Goal: Task Accomplishment & Management: Complete application form

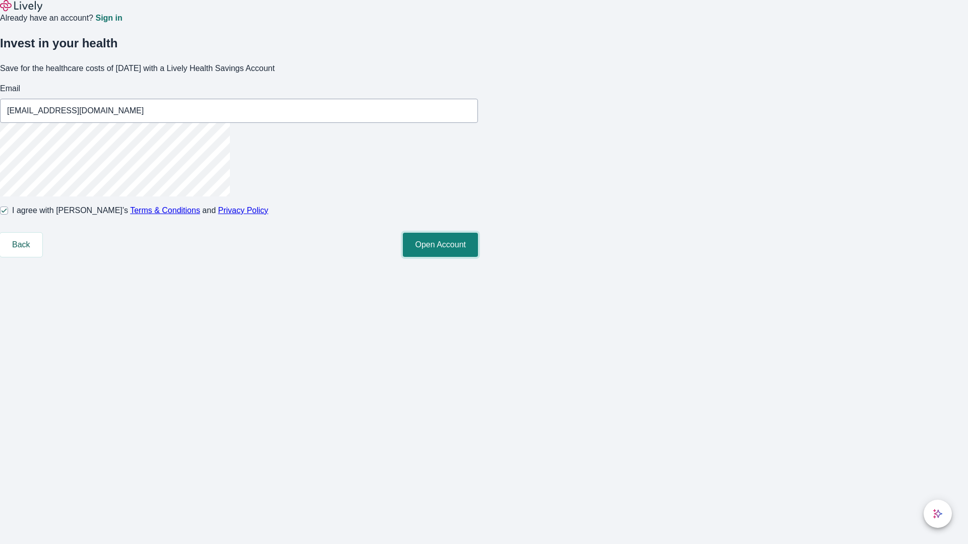
click at [478, 257] on button "Open Account" at bounding box center [440, 245] width 75 height 24
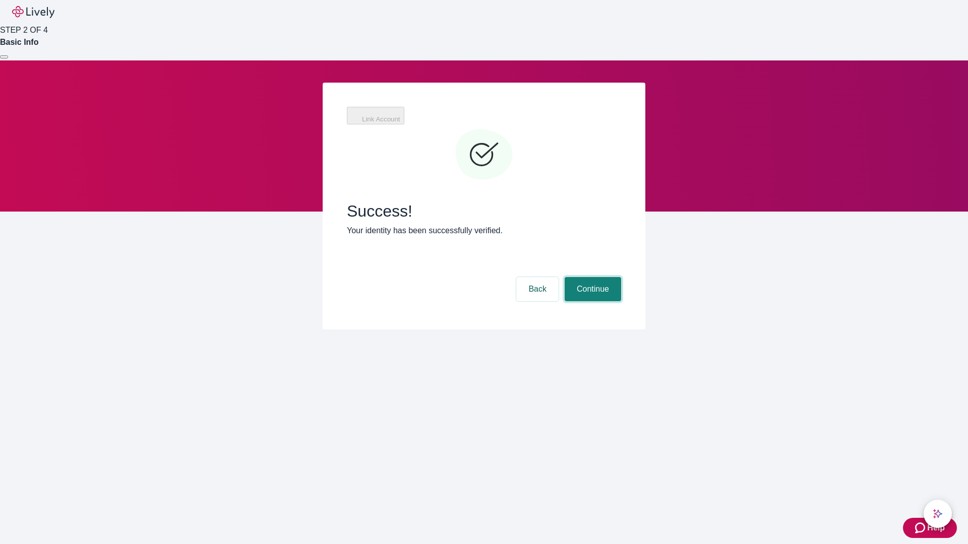
click at [591, 277] on button "Continue" at bounding box center [593, 289] width 56 height 24
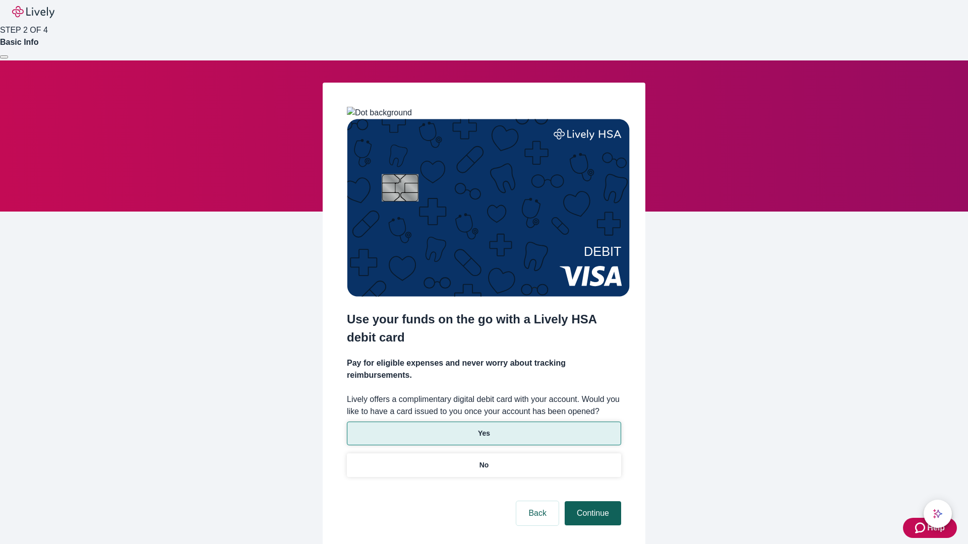
click at [483, 429] on p "Yes" at bounding box center [484, 434] width 12 height 11
click at [591, 502] on button "Continue" at bounding box center [593, 514] width 56 height 24
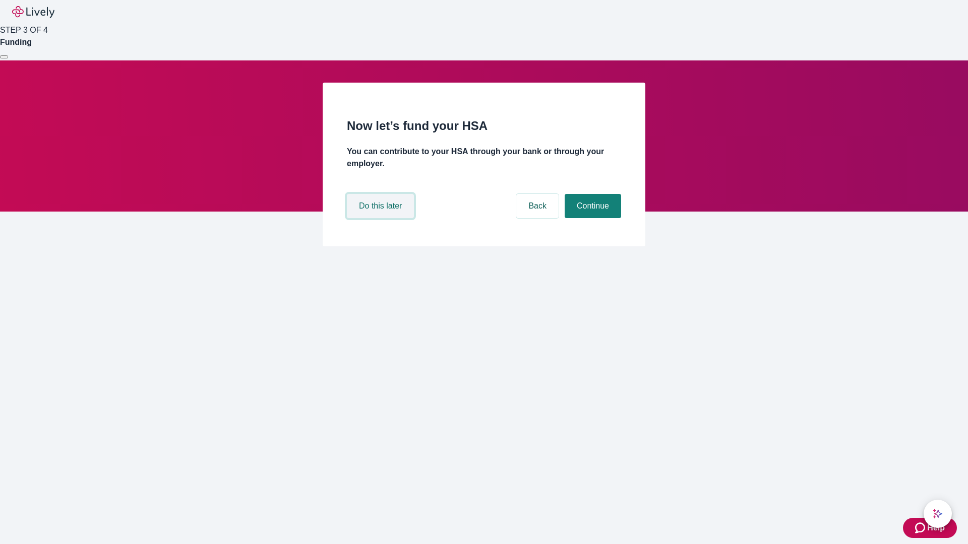
click at [382, 218] on button "Do this later" at bounding box center [380, 206] width 67 height 24
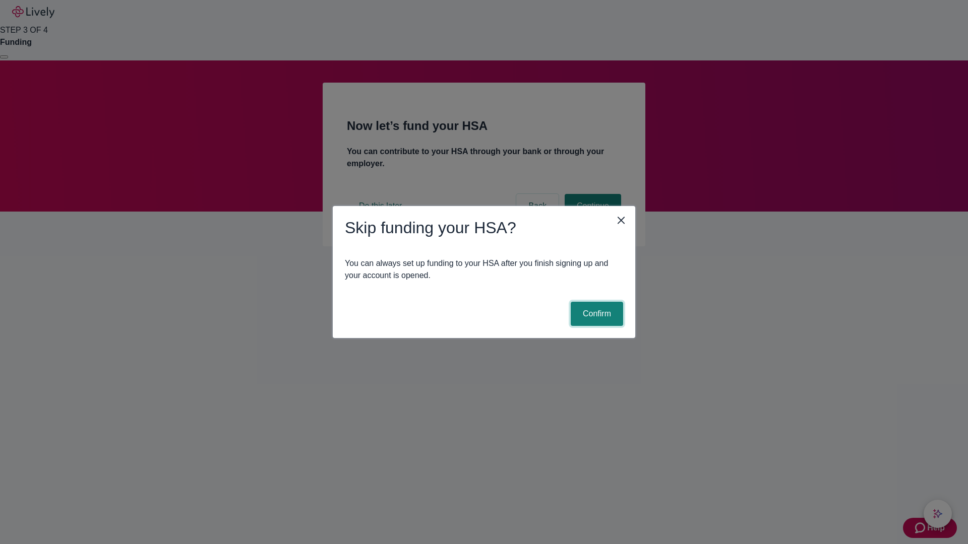
click at [595, 314] on button "Confirm" at bounding box center [597, 314] width 52 height 24
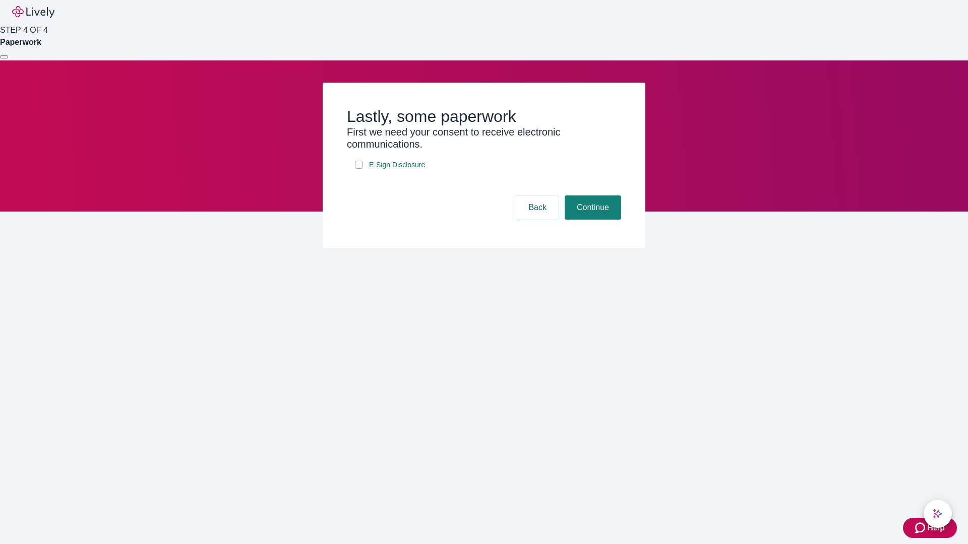
click at [359, 169] on input "E-Sign Disclosure" at bounding box center [359, 165] width 8 height 8
checkbox input "true"
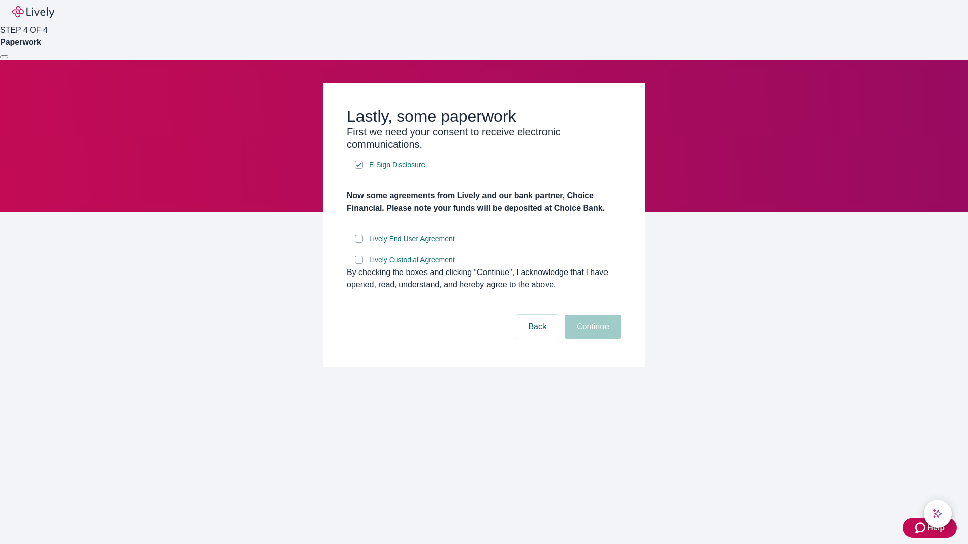
click at [359, 243] on input "Lively End User Agreement" at bounding box center [359, 239] width 8 height 8
checkbox input "true"
click at [359, 264] on input "Lively Custodial Agreement" at bounding box center [359, 260] width 8 height 8
checkbox input "true"
click at [591, 339] on button "Continue" at bounding box center [593, 327] width 56 height 24
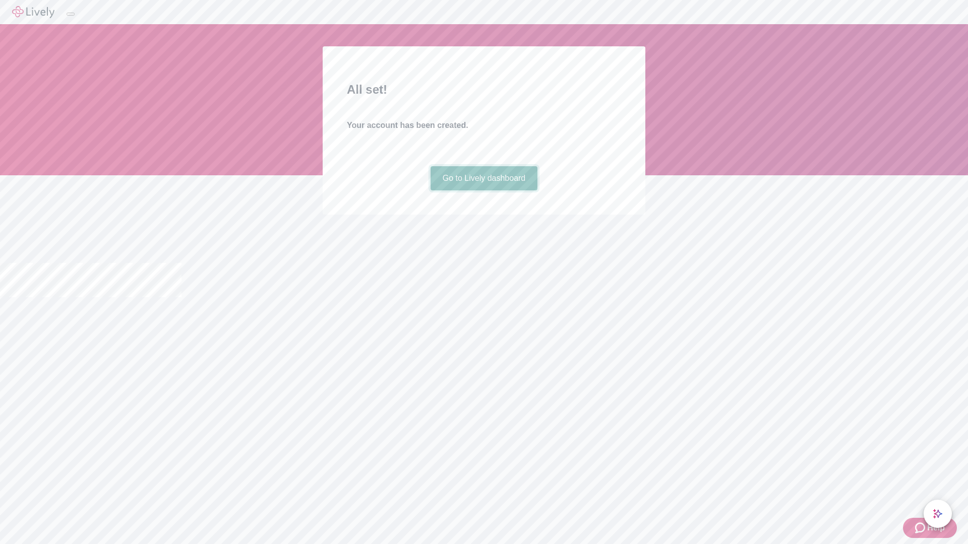
click at [483, 191] on link "Go to Lively dashboard" at bounding box center [484, 178] width 107 height 24
